Goal: Task Accomplishment & Management: Manage account settings

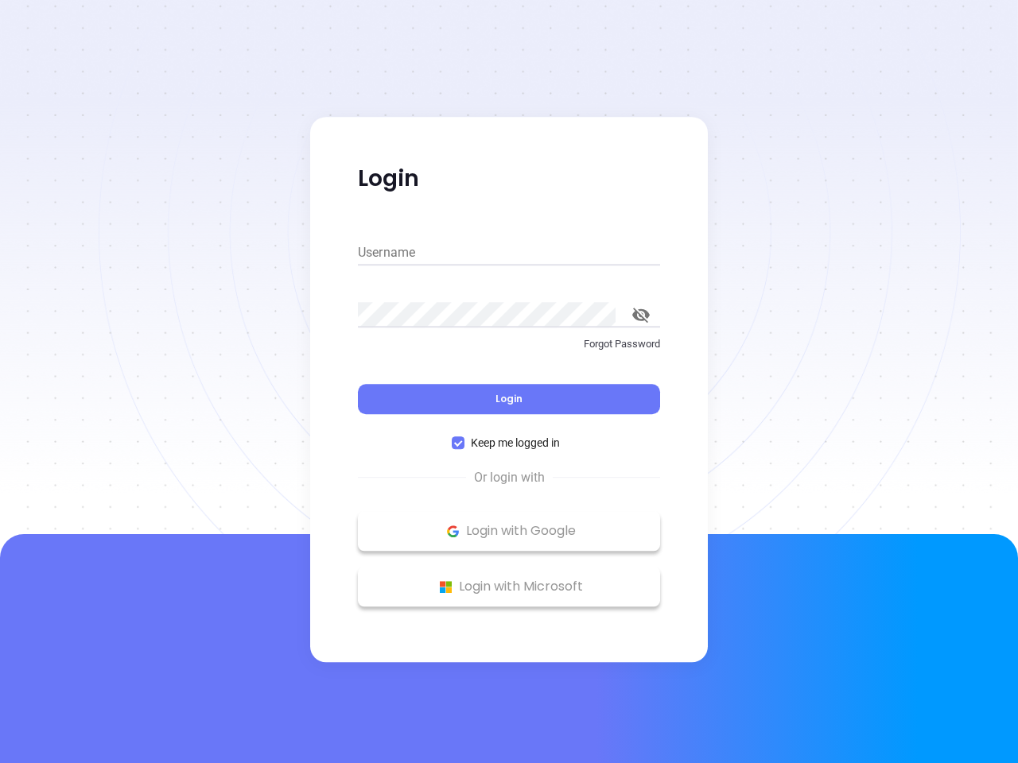
click at [509, 382] on div "Login" at bounding box center [509, 389] width 302 height 49
click at [509, 253] on input "Username" at bounding box center [509, 252] width 302 height 25
click at [641, 315] on icon "toggle password visibility" at bounding box center [640, 315] width 17 height 15
click at [509, 399] on span "Login" at bounding box center [508, 399] width 27 height 14
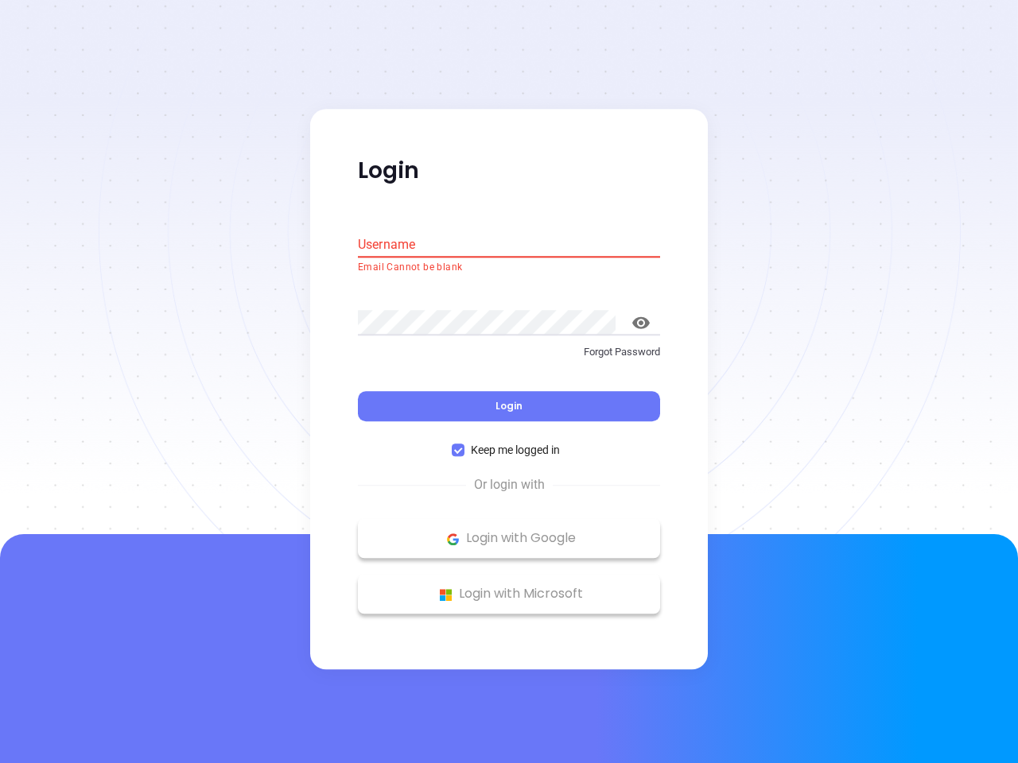
click at [509, 443] on span "Keep me logged in" at bounding box center [515, 450] width 102 height 17
click at [464, 444] on input "Keep me logged in" at bounding box center [458, 450] width 13 height 13
checkbox input "false"
click at [509, 531] on p "Login with Google" at bounding box center [509, 539] width 286 height 24
click at [509, 587] on p "Login with Microsoft" at bounding box center [509, 595] width 286 height 24
